Goal: Task Accomplishment & Management: Use online tool/utility

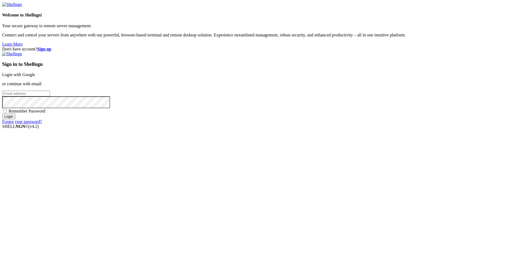
type input "[PERSON_NAME][EMAIL_ADDRESS][DOMAIN_NAME]"
click at [15, 119] on input "Login" at bounding box center [8, 117] width 13 height 6
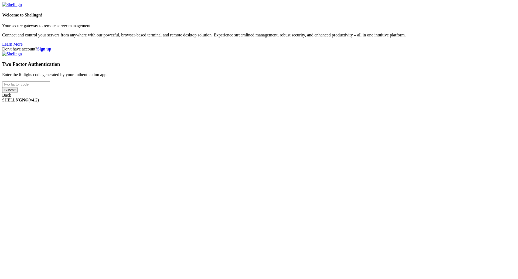
click at [50, 87] on input "number" at bounding box center [26, 85] width 48 height 6
click at [18, 93] on input "Submit" at bounding box center [9, 90] width 15 height 6
click at [50, 87] on input "769211" at bounding box center [26, 85] width 48 height 6
type input "549920"
click at [18, 98] on input "Submit" at bounding box center [9, 95] width 15 height 6
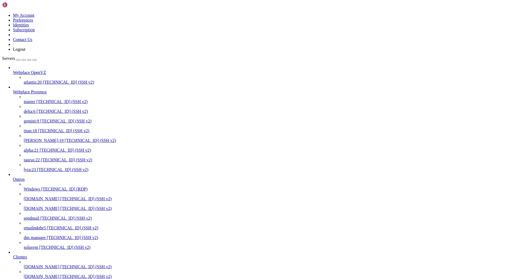
click at [37, 109] on span "[TECHNICAL_ID] (SSH v2)" at bounding box center [62, 111] width 51 height 5
click at [52, 149] on span "[TECHNICAL_ID] (SSH v2)" at bounding box center [65, 150] width 51 height 5
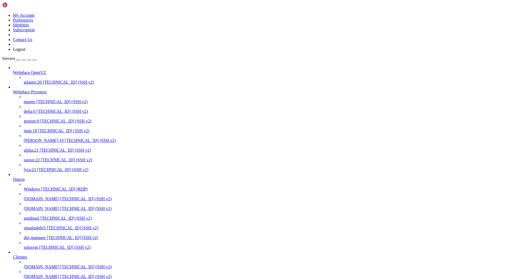
scroll to position [2, 1]
drag, startPoint x: 124, startPoint y: 873, endPoint x: 127, endPoint y: 866, distance: 7.6
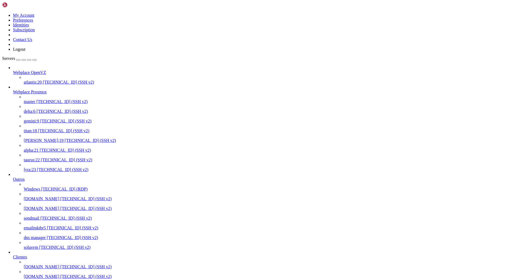
click at [60, 265] on span "[TECHNICAL_ID] (SSH v2)" at bounding box center [85, 267] width 51 height 5
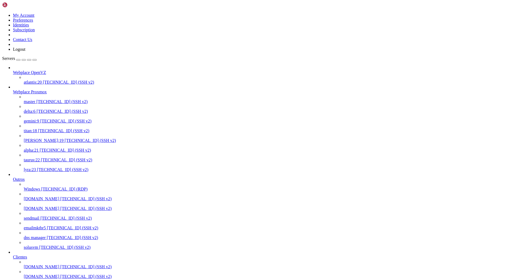
drag, startPoint x: 129, startPoint y: 1030, endPoint x: 6, endPoint y: 1030, distance: 123.1
